Goal: Transaction & Acquisition: Download file/media

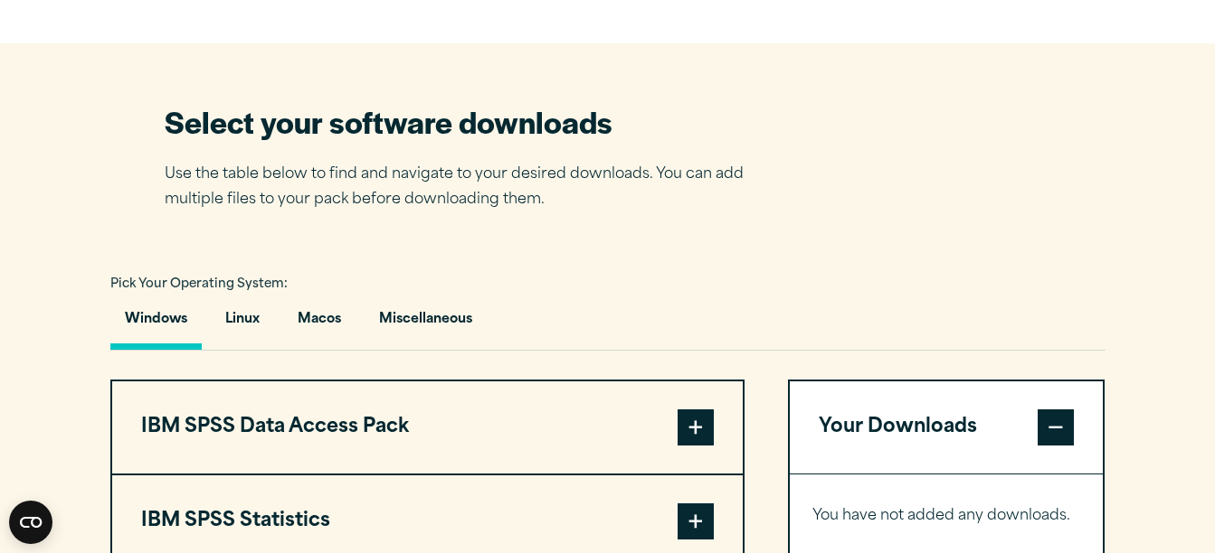
scroll to position [1266, 0]
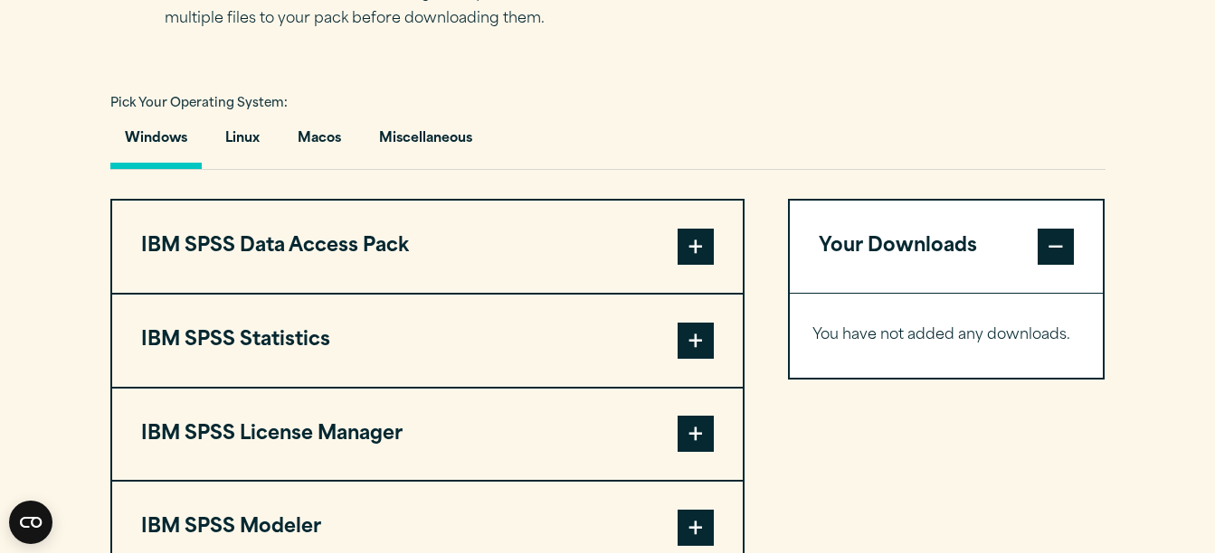
click at [695, 332] on span at bounding box center [695, 341] width 36 height 36
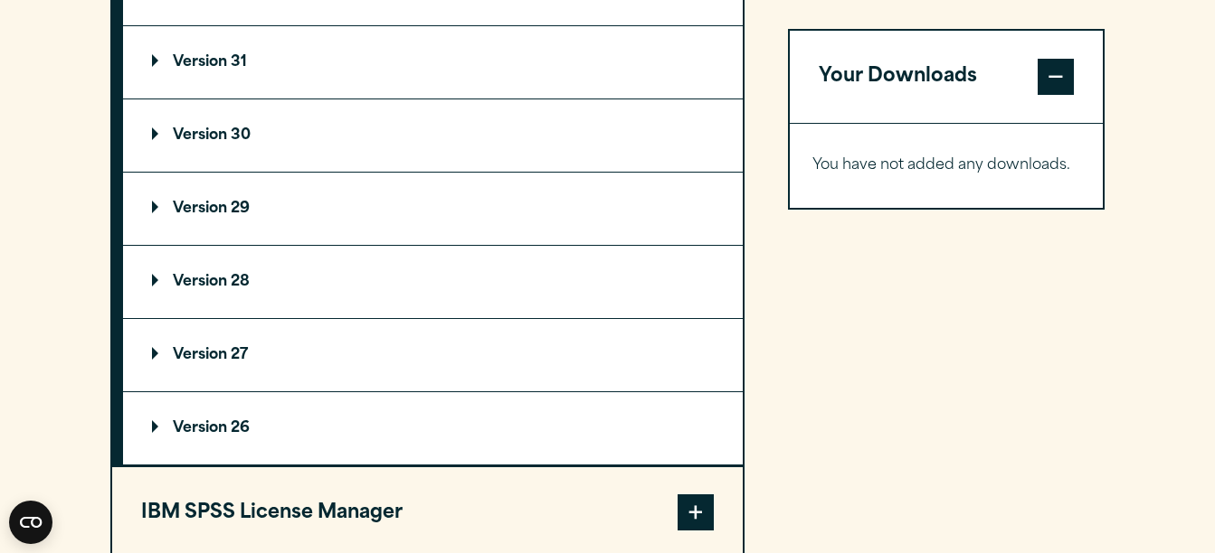
scroll to position [1537, 0]
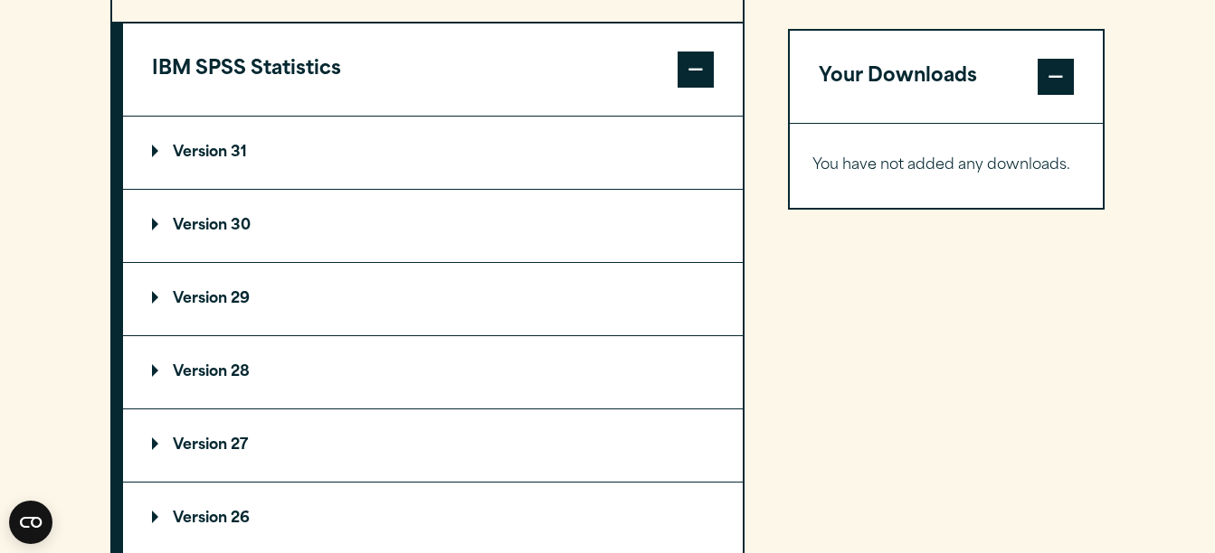
click at [203, 144] on summary "Version 31" at bounding box center [433, 153] width 620 height 72
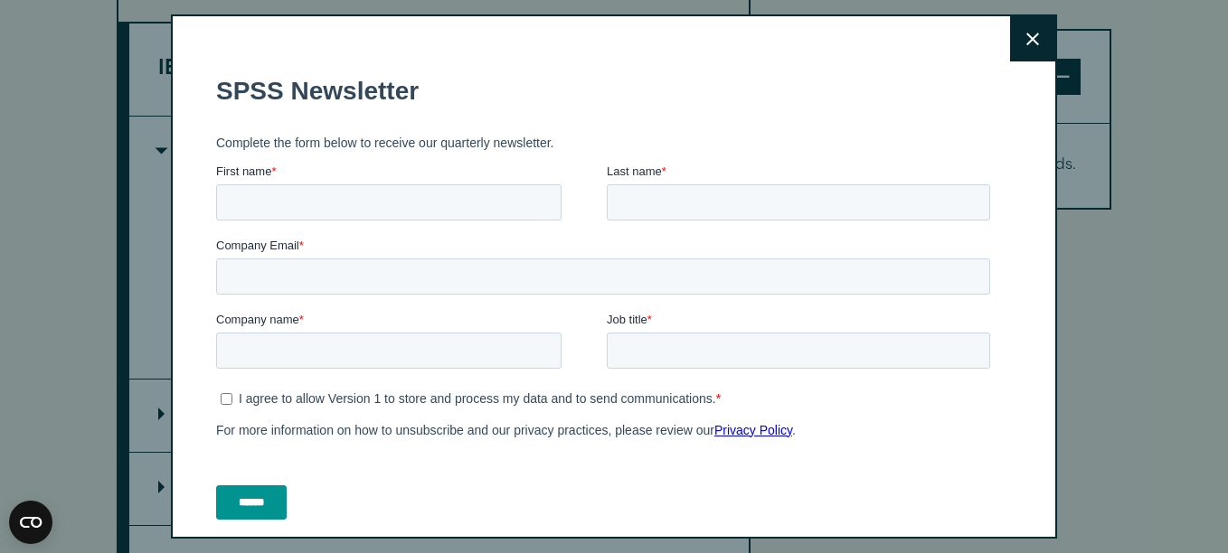
click at [1026, 35] on icon at bounding box center [1032, 40] width 13 height 14
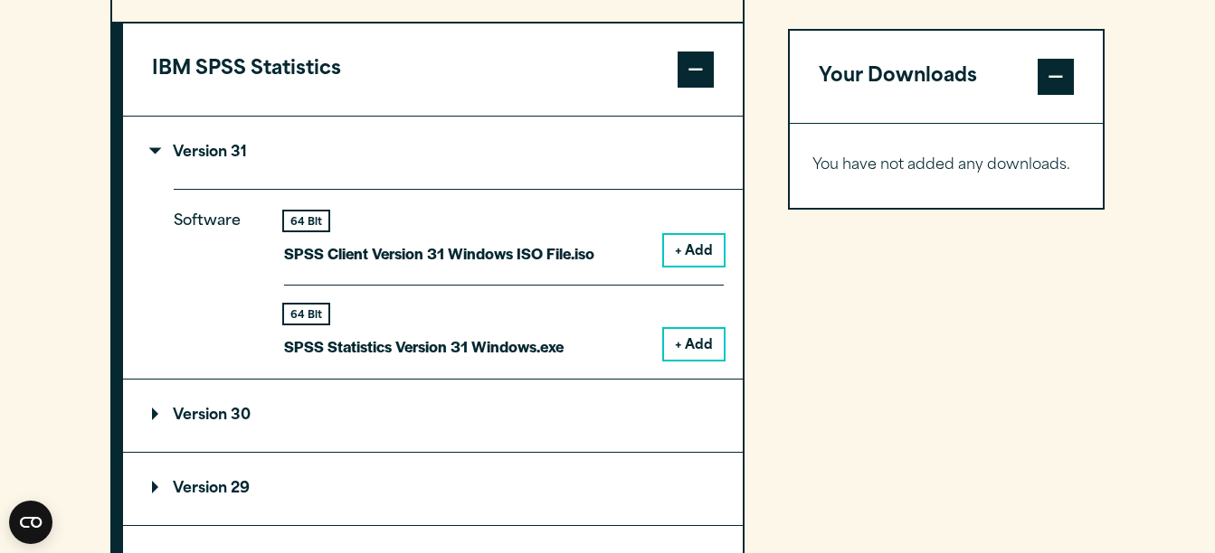
click at [505, 352] on p "SPSS Statistics Version 31 Windows.exe" at bounding box center [423, 347] width 279 height 26
click at [688, 342] on button "+ Add" at bounding box center [694, 344] width 60 height 31
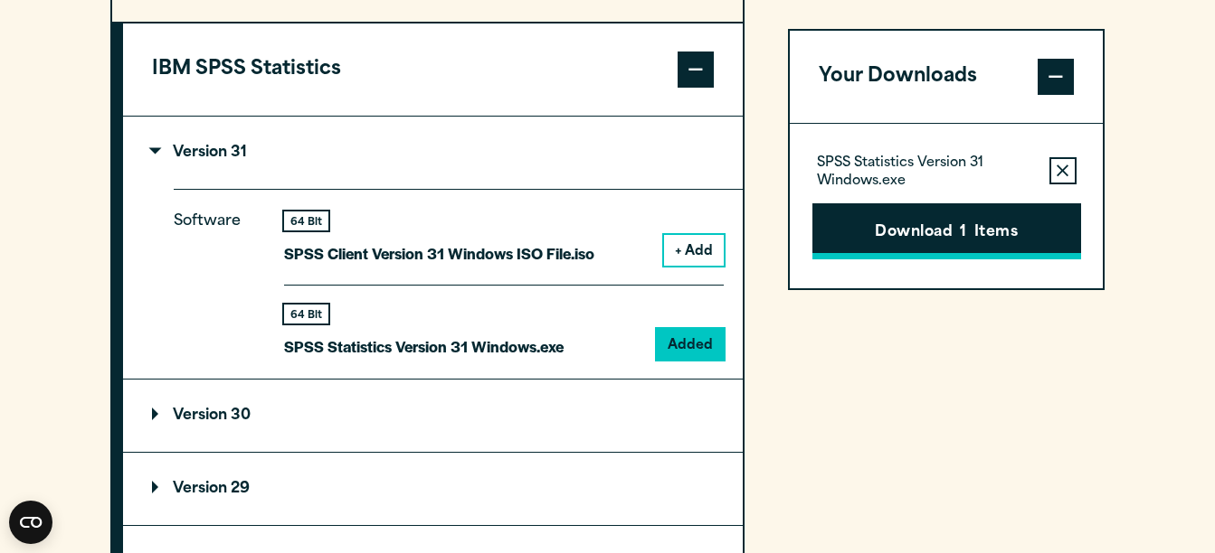
click at [902, 232] on button "Download 1 Items" at bounding box center [946, 231] width 269 height 56
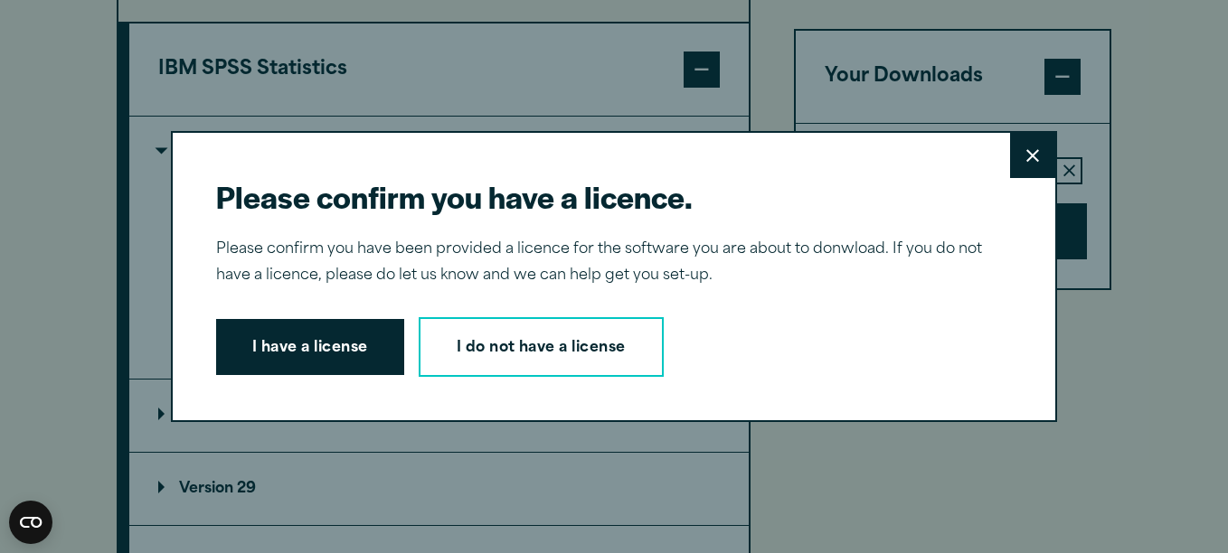
click at [1035, 158] on button "Close" at bounding box center [1032, 155] width 45 height 45
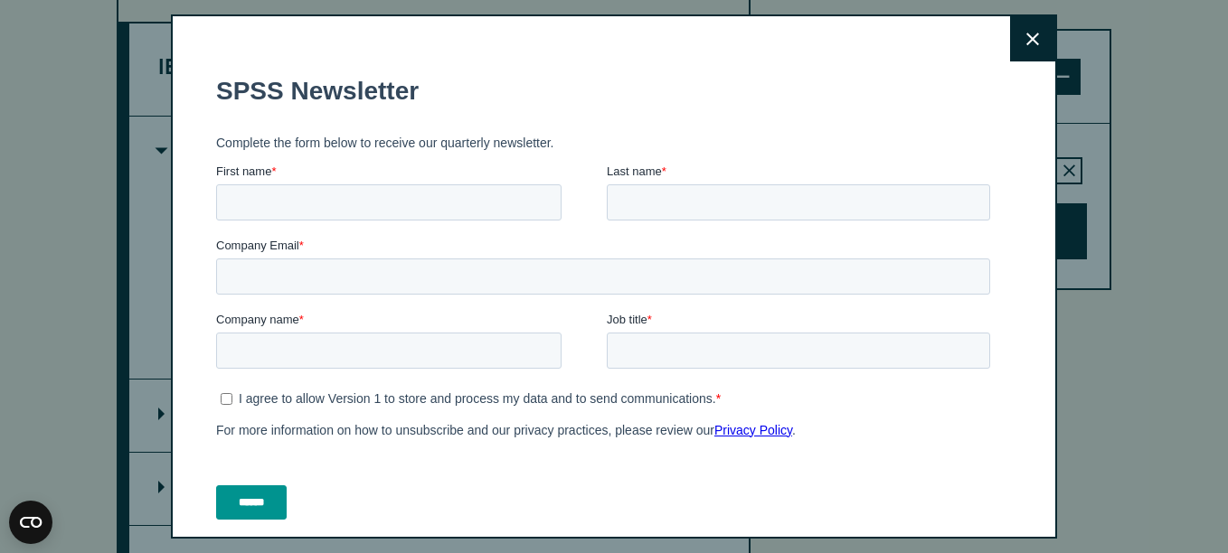
click at [1026, 42] on icon at bounding box center [1032, 40] width 13 height 14
